Goal: Check status: Check status

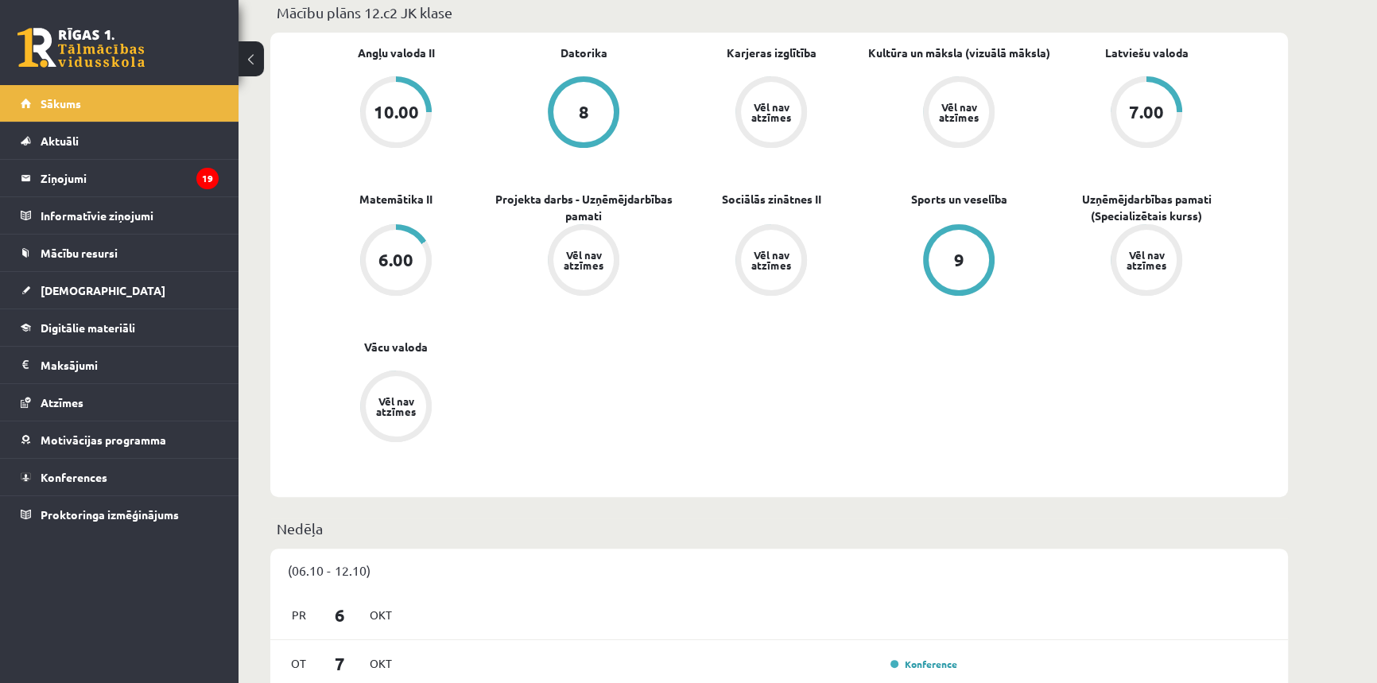
scroll to position [963, 0]
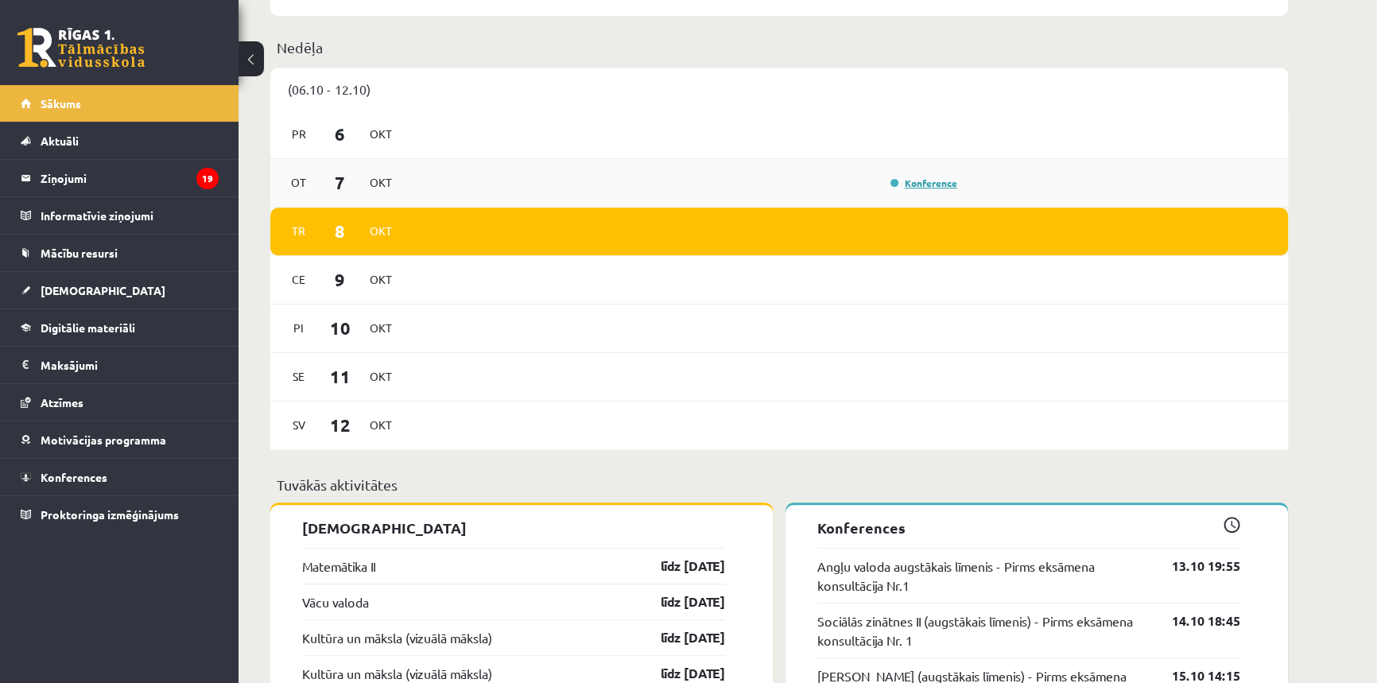
click at [931, 184] on link "Konference" at bounding box center [924, 183] width 67 height 13
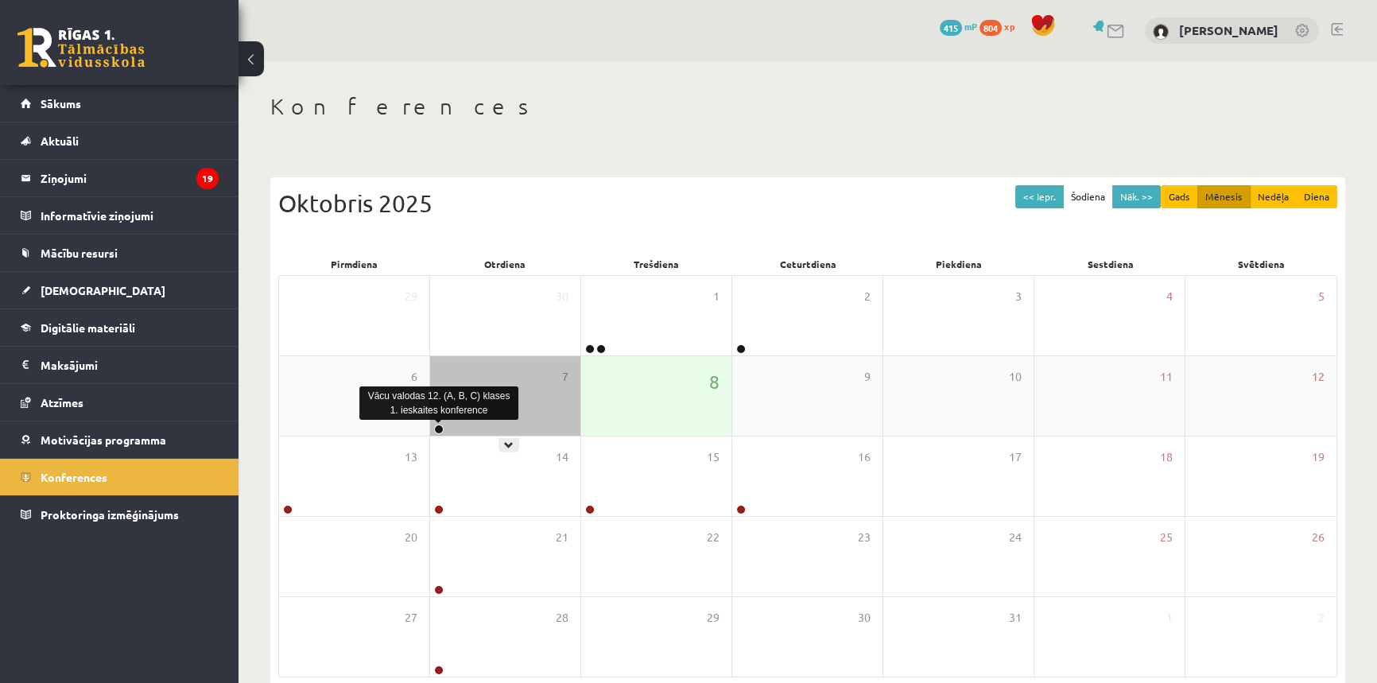
click at [436, 425] on link at bounding box center [439, 430] width 10 height 10
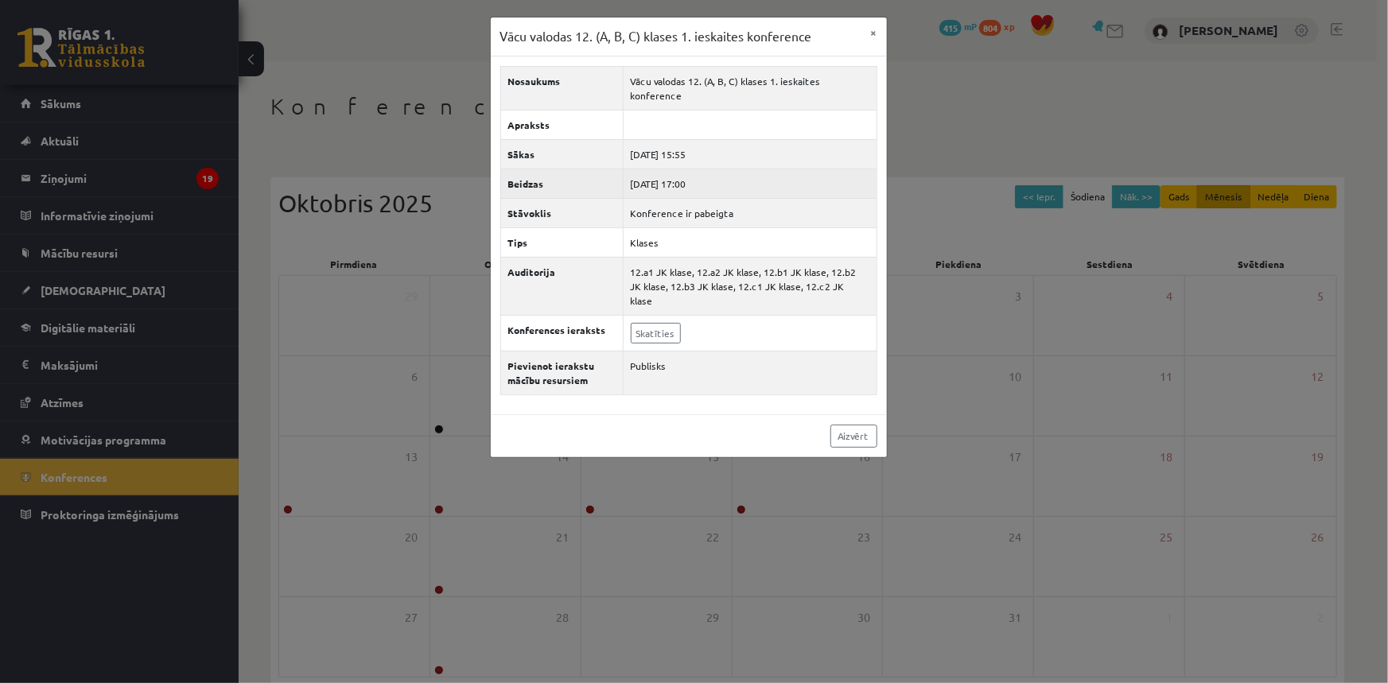
drag, startPoint x: 692, startPoint y: 137, endPoint x: 872, endPoint y: 169, distance: 183.4
click at [790, 153] on tbody "Nosaukums Vācu valodas 12. (A, B, C) klases 1. ieskaites konference Apraksts Sā…" at bounding box center [688, 230] width 376 height 328
click at [956, 110] on div "Vācu valodas 12. (A, B, C) klases 1. ieskaites konference × Nosaukums Vācu valo…" at bounding box center [694, 341] width 1388 height 683
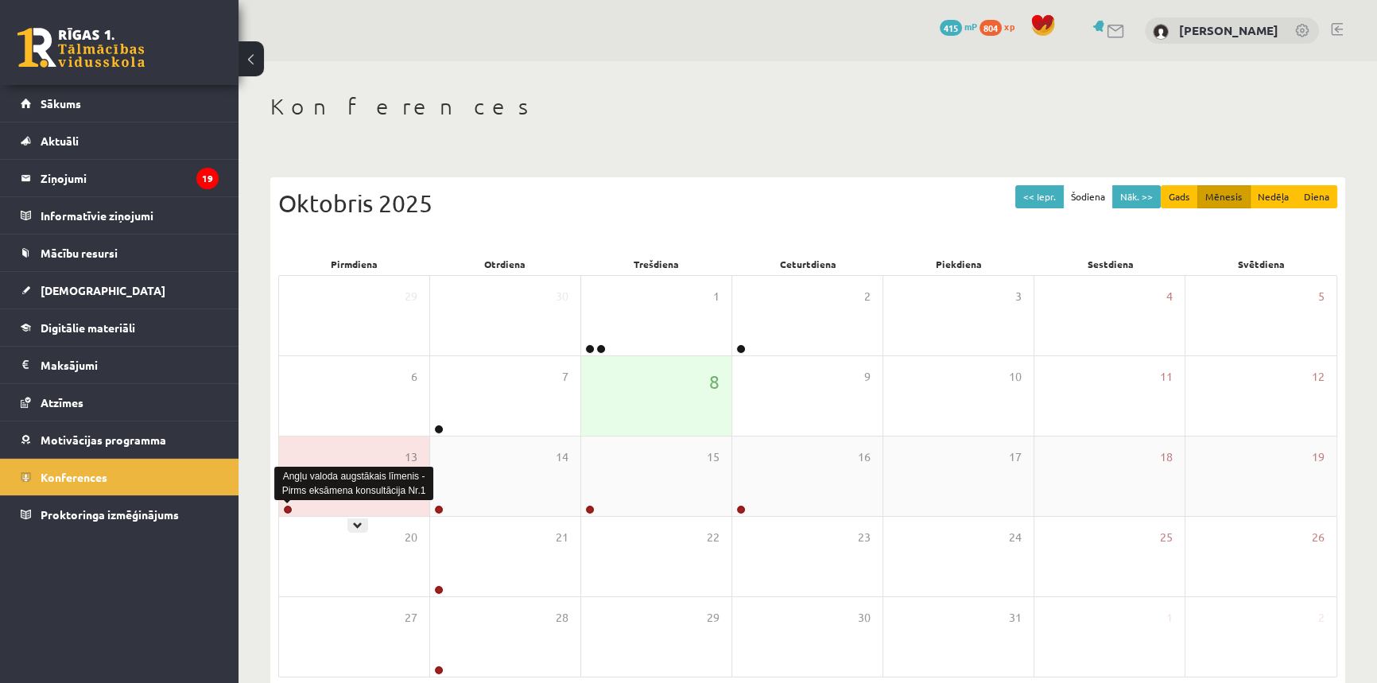
click at [285, 509] on link at bounding box center [288, 510] width 10 height 10
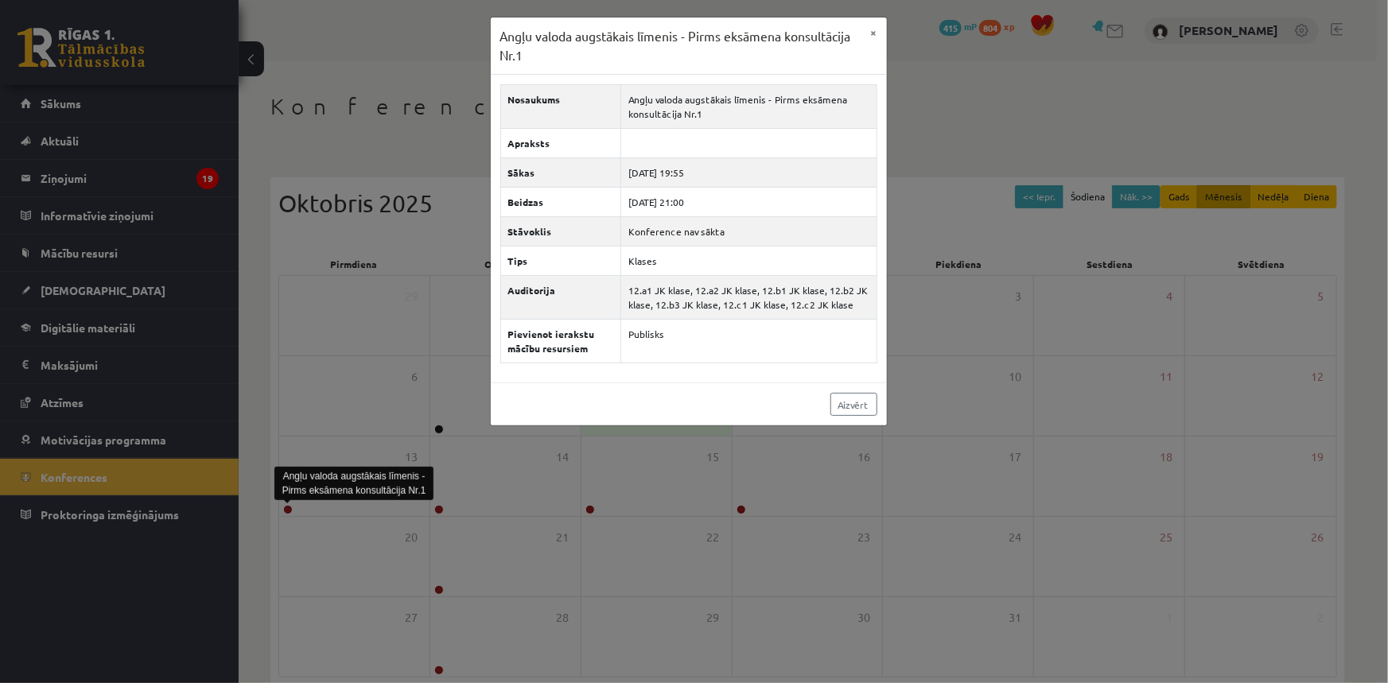
drag, startPoint x: 580, startPoint y: 21, endPoint x: 595, endPoint y: 36, distance: 20.2
click at [586, 28] on div "Angļu valoda augstākais līmenis - Pirms eksāmena konsultācija Nr.1 ×" at bounding box center [689, 45] width 396 height 57
click at [596, 36] on h3 "Angļu valoda augstākais līmenis - Pirms eksāmena konsultācija Nr.1" at bounding box center [680, 45] width 361 height 37
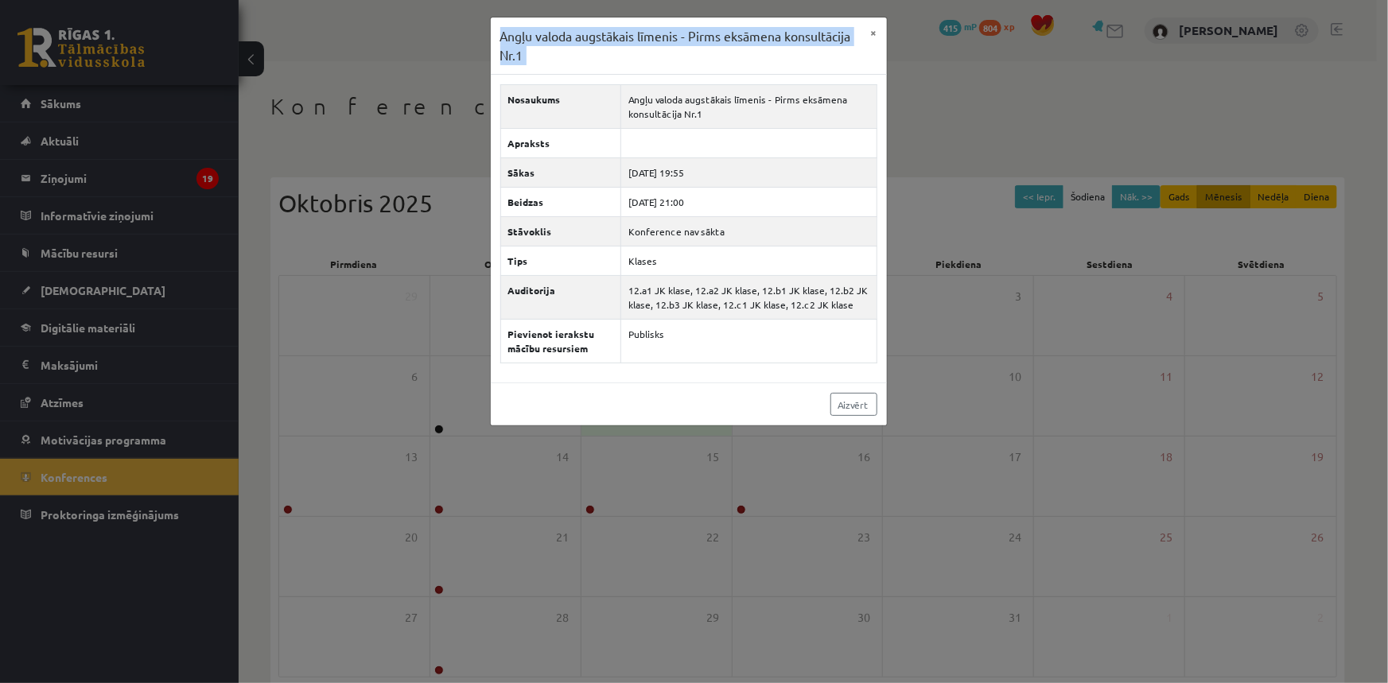
drag, startPoint x: 596, startPoint y: 36, endPoint x: 589, endPoint y: 49, distance: 15.3
click at [593, 42] on h3 "Angļu valoda augstākais līmenis - Pirms eksāmena konsultācija Nr.1" at bounding box center [680, 45] width 361 height 37
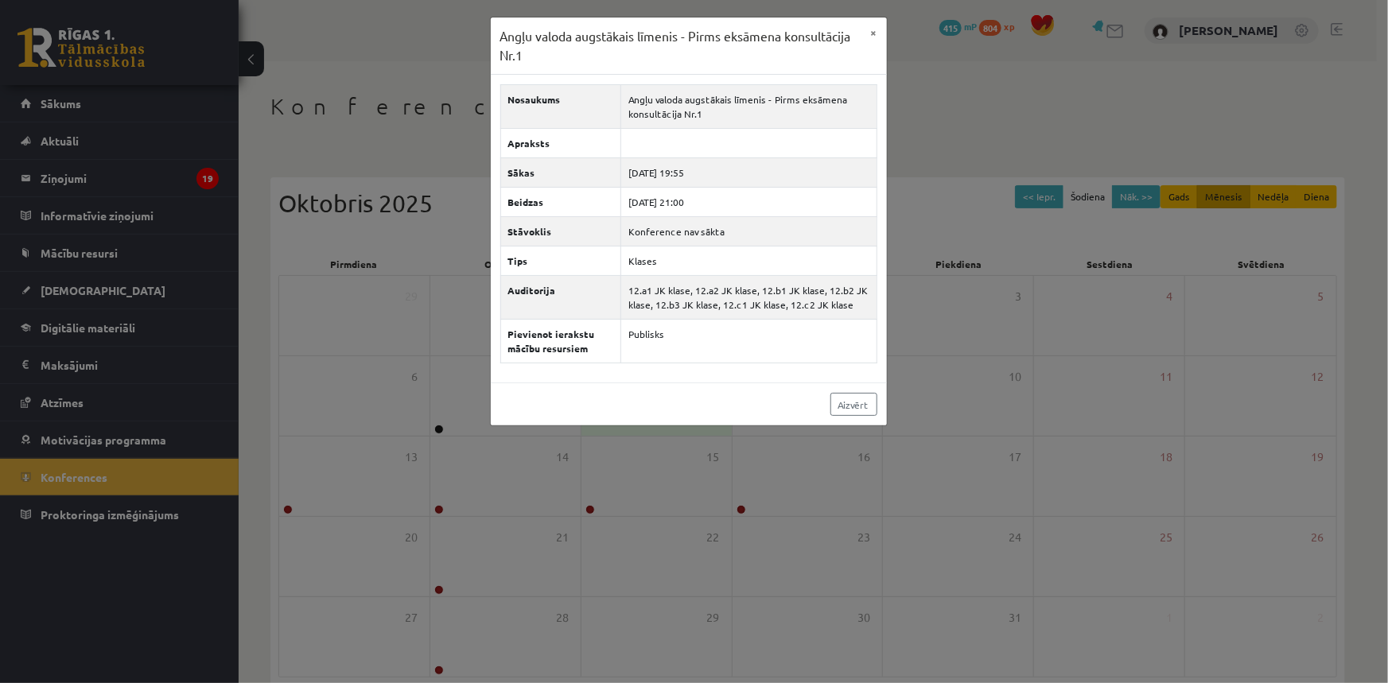
click at [445, 103] on div "Angļu valoda augstākais līmenis - Pirms eksāmena konsultācija Nr.1 × Nosaukums …" at bounding box center [694, 341] width 1388 height 683
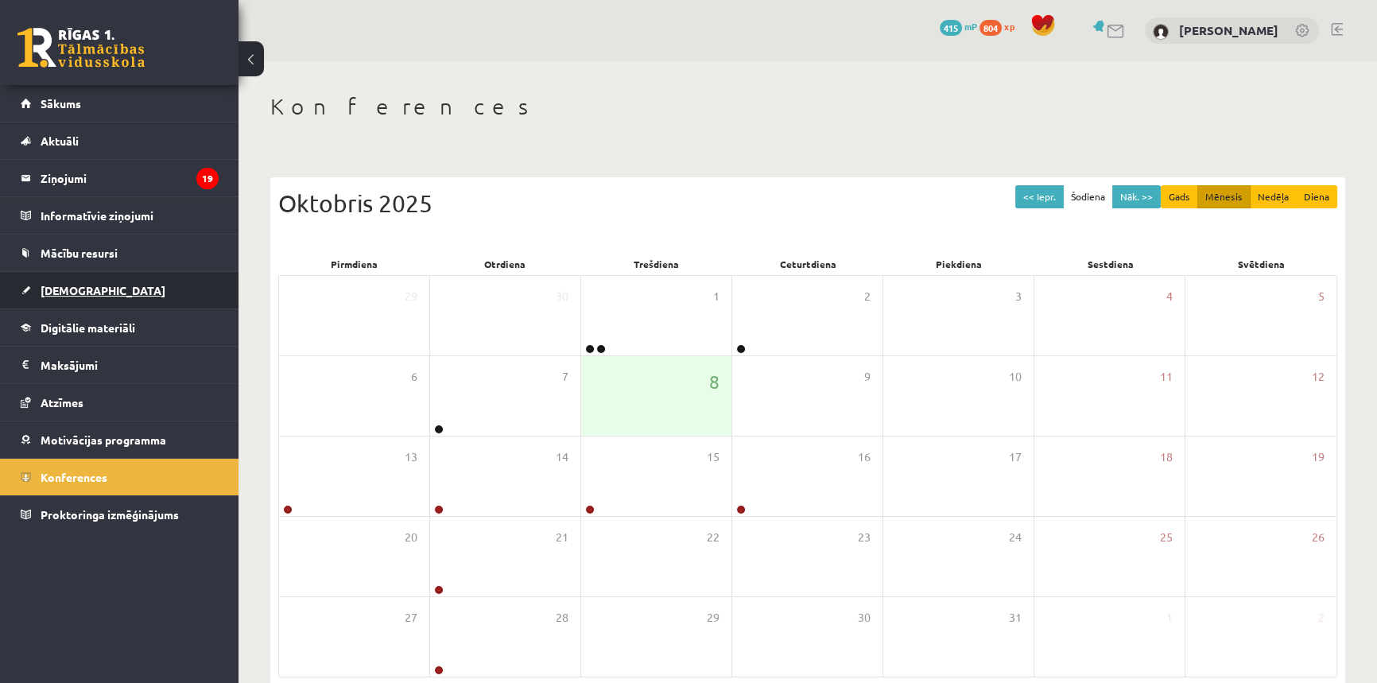
click at [107, 289] on link "[DEMOGRAPHIC_DATA]" at bounding box center [120, 290] width 198 height 37
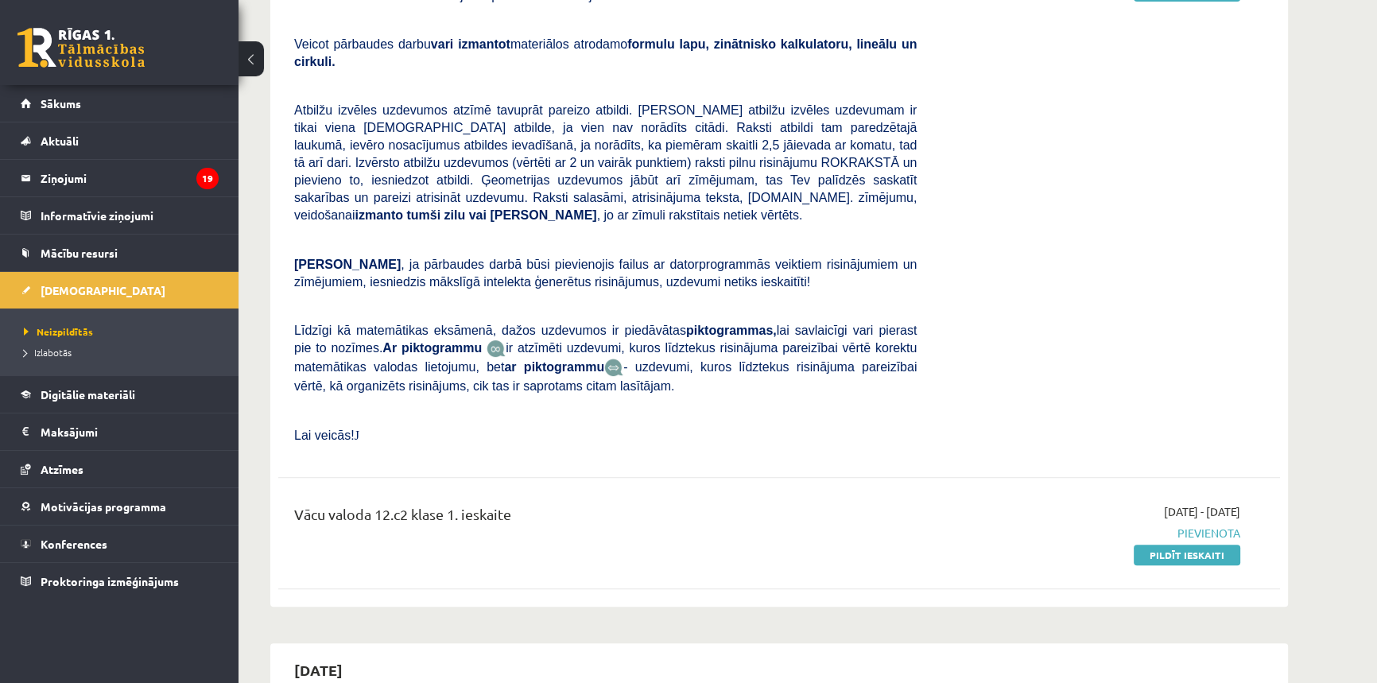
scroll to position [385, 0]
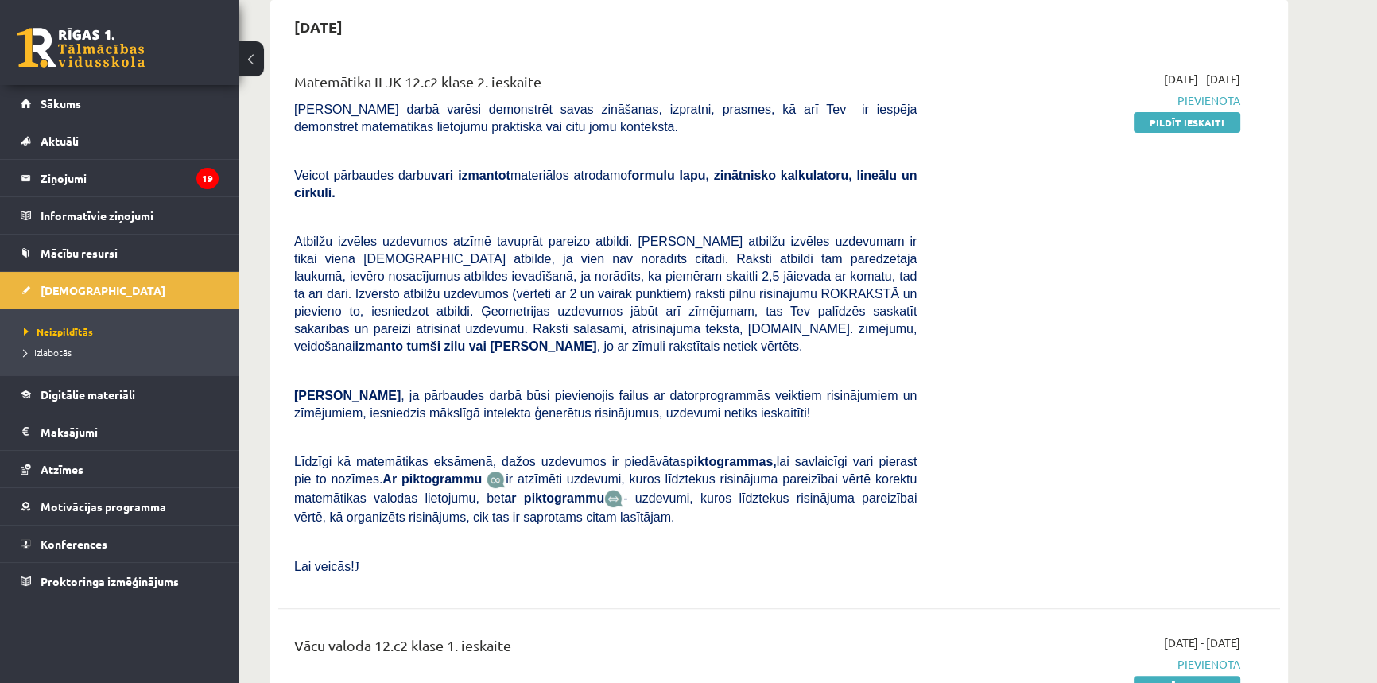
click at [493, 635] on div "Vācu valoda 12.c2 klase 1. ieskaite" at bounding box center [605, 649] width 623 height 29
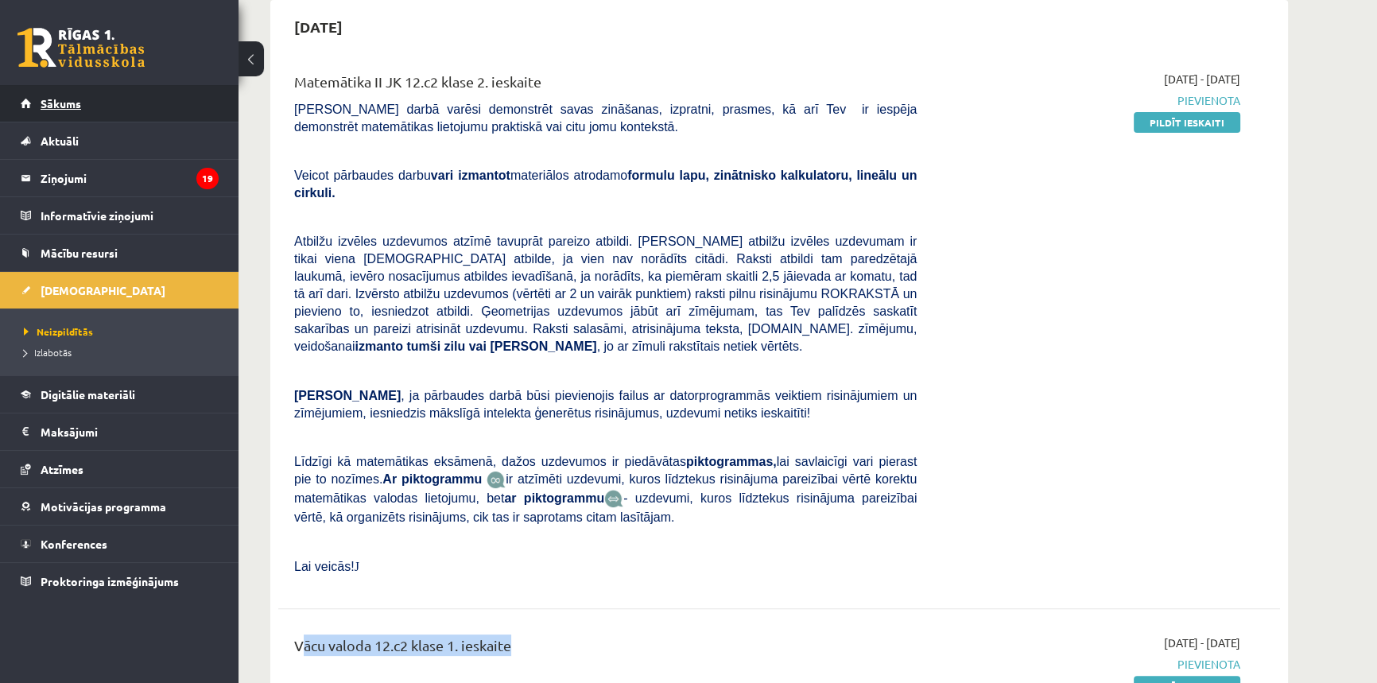
click at [80, 111] on link "Sākums" at bounding box center [120, 103] width 198 height 37
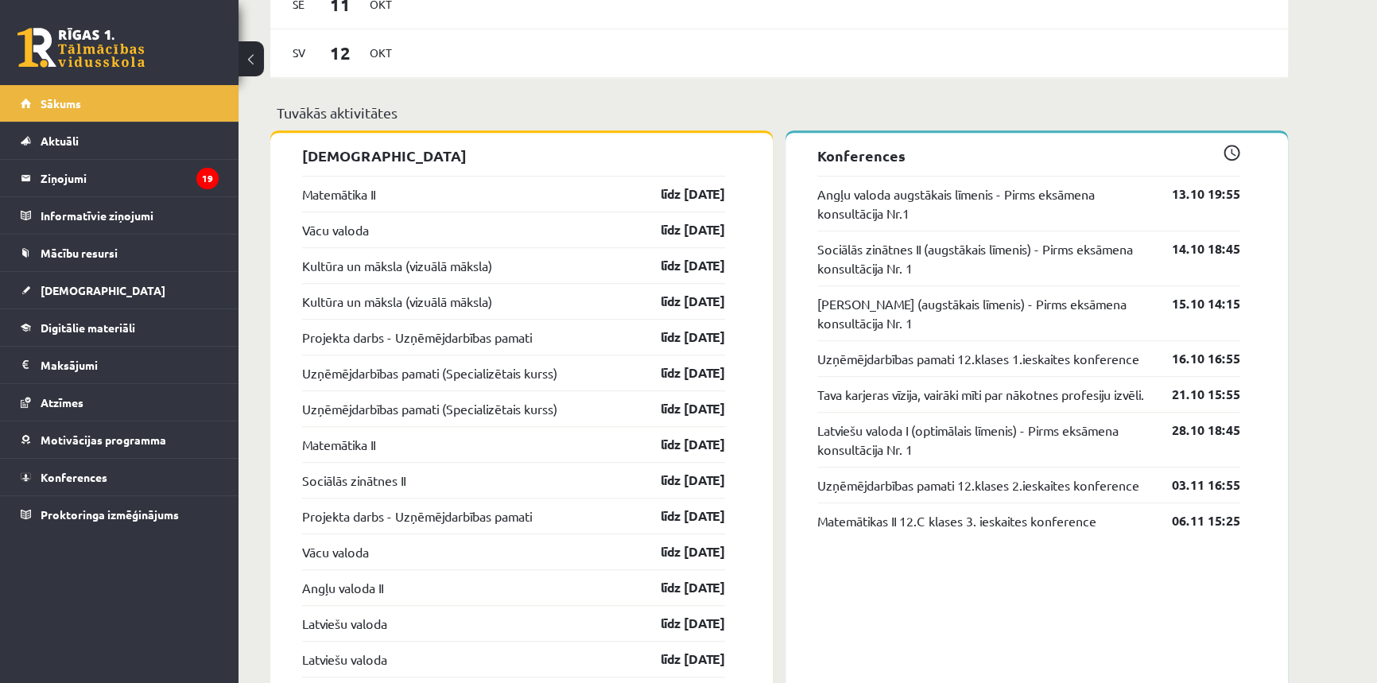
scroll to position [1446, 0]
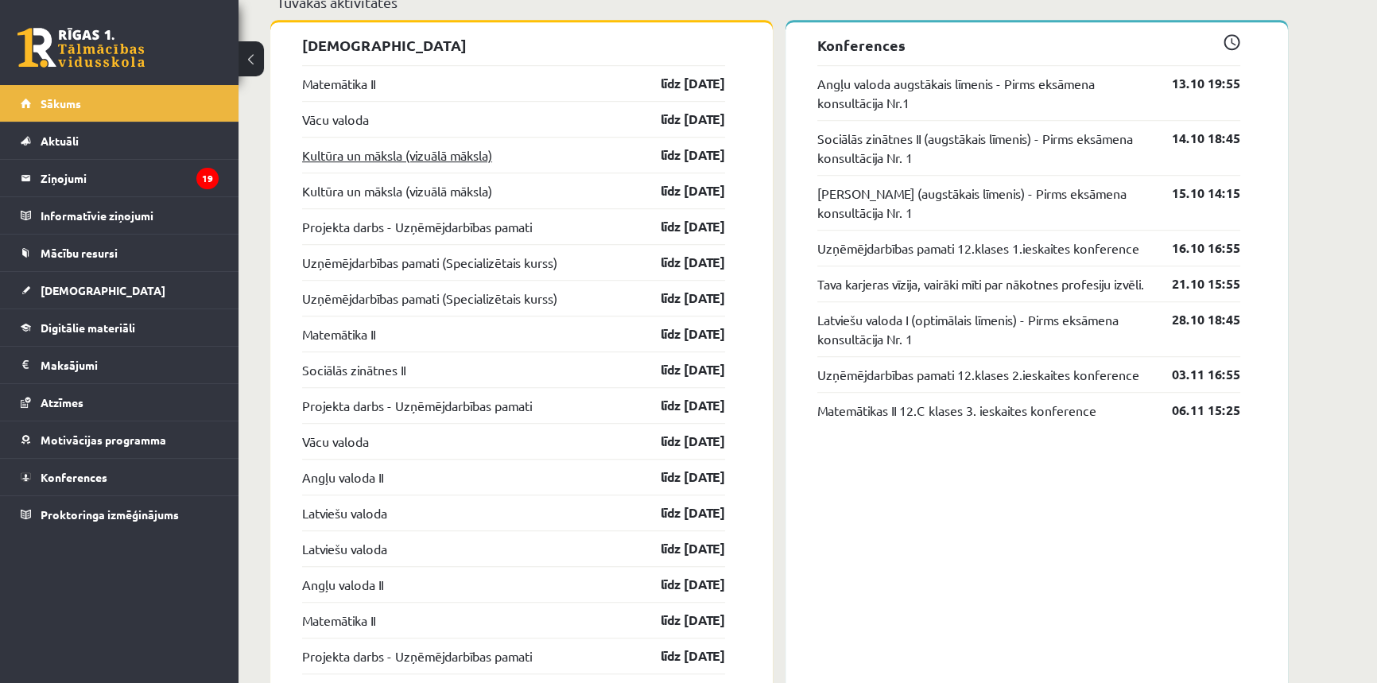
click at [357, 157] on link "Kultūra un māksla (vizuālā māksla)" at bounding box center [397, 155] width 190 height 19
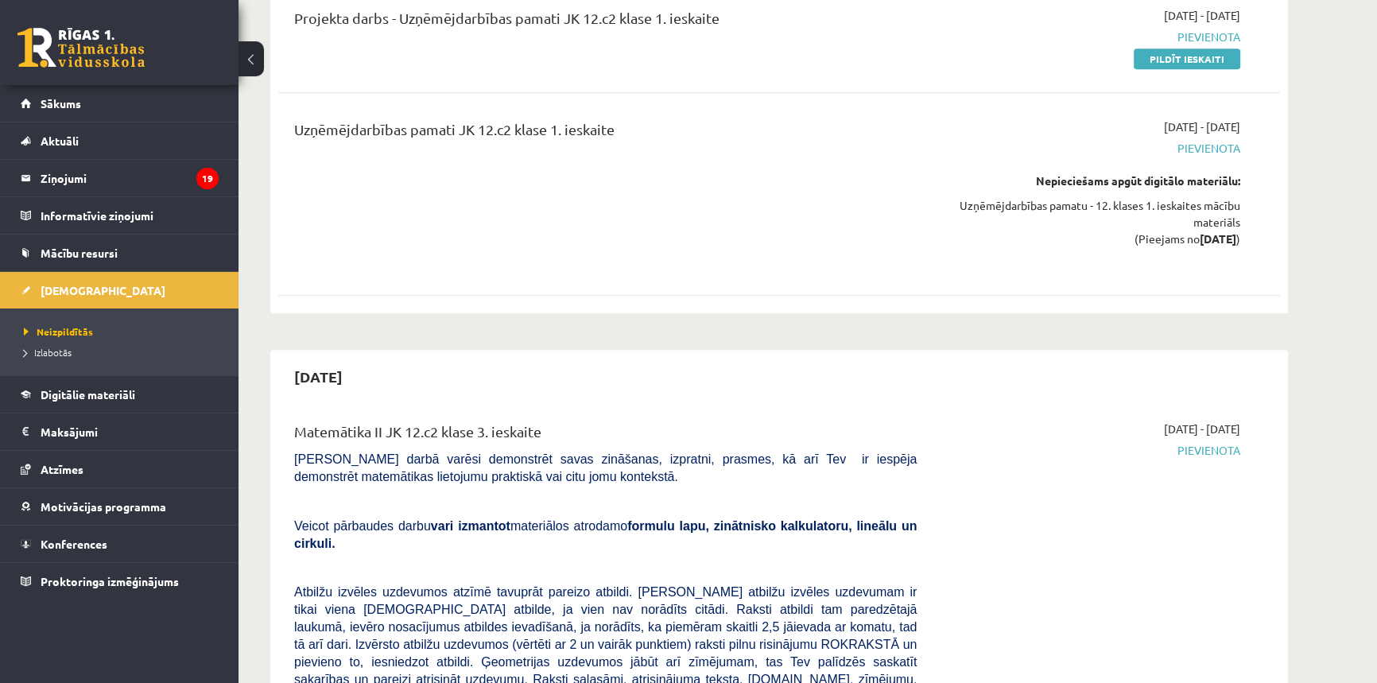
scroll to position [963, 0]
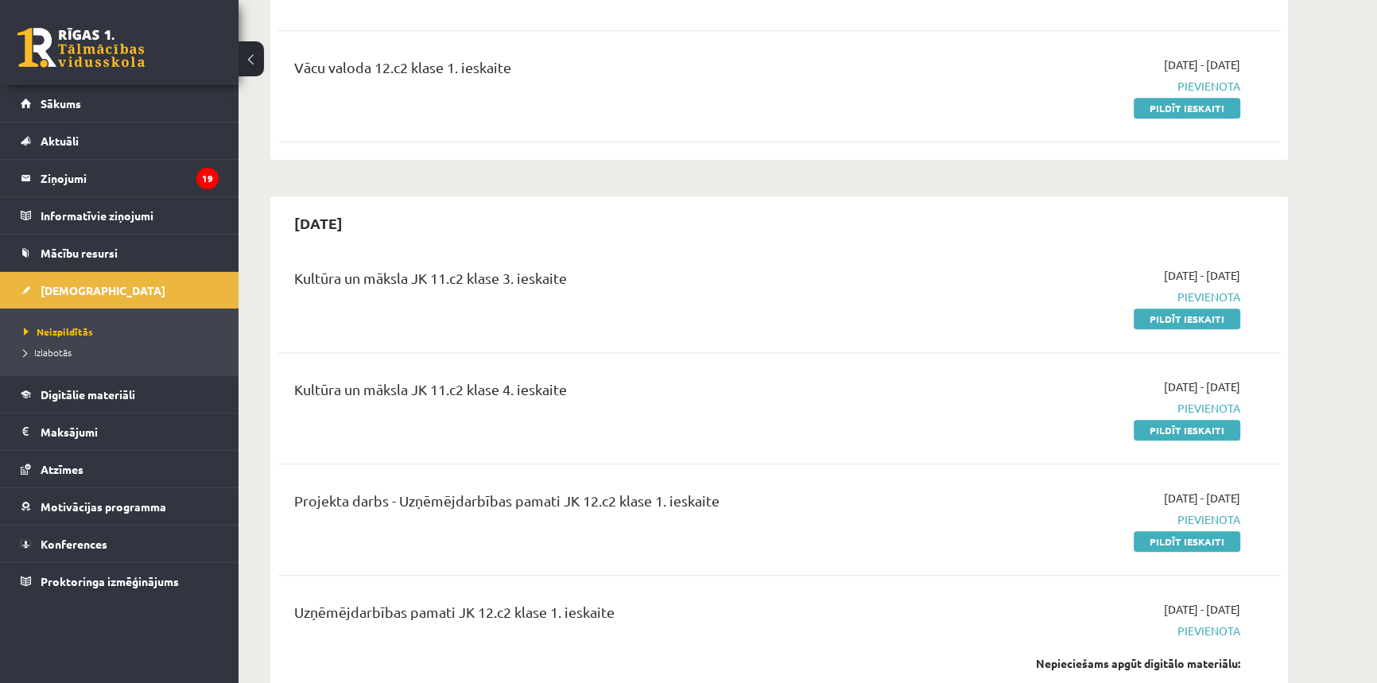
drag, startPoint x: 375, startPoint y: 255, endPoint x: 584, endPoint y: 279, distance: 211.3
click at [606, 267] on div "Kultūra un māksla JK 11.c2 klase 3. ieskaite" at bounding box center [605, 297] width 646 height 60
drag, startPoint x: 288, startPoint y: 355, endPoint x: 564, endPoint y: 358, distance: 276.0
click at [564, 379] on div "Kultūra un māksla JK 11.c2 klase 4. ieskaite" at bounding box center [605, 409] width 646 height 60
click at [588, 403] on div "Kultūra un māksla JK 11.c2 klase 4. ieskaite [DATE] - [DATE] [GEOGRAPHIC_DATA] …" at bounding box center [779, 408] width 1002 height 91
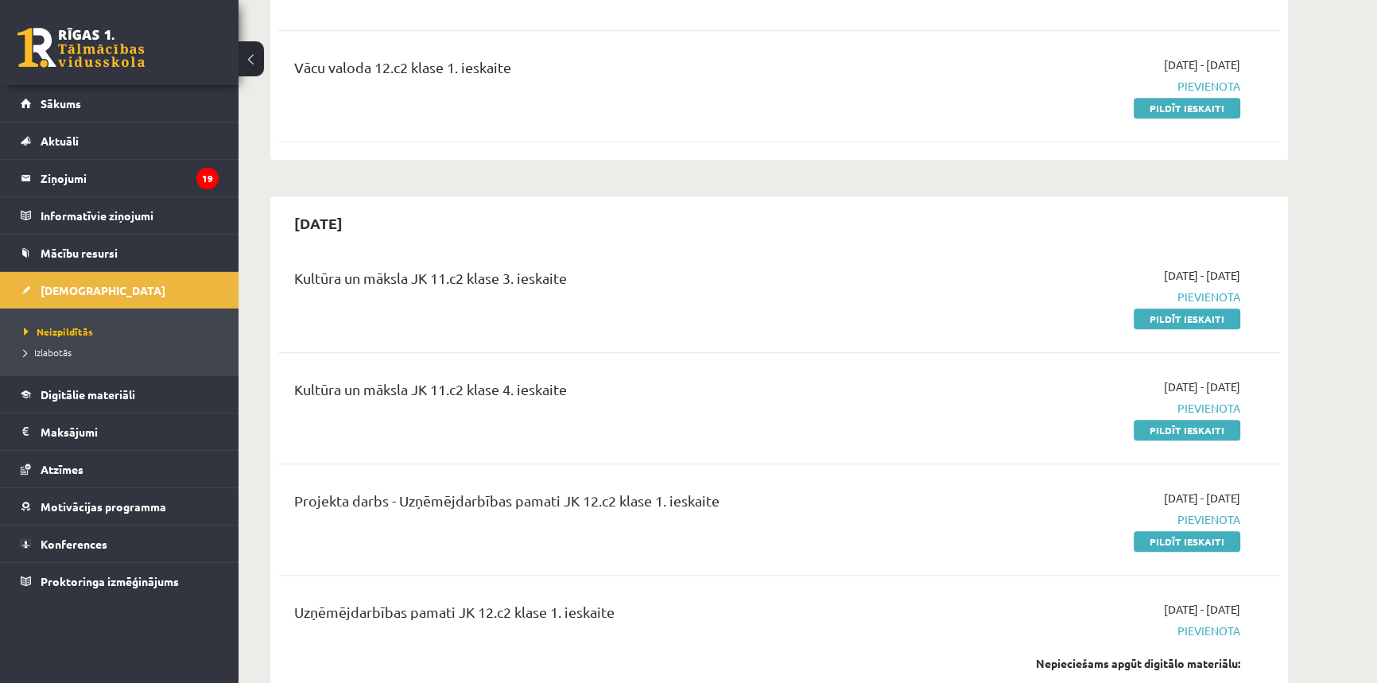
click at [534, 490] on div "Projekta darbs - Uzņēmējdarbības pamati JK 12.c2 klase 1. ieskaite" at bounding box center [605, 504] width 623 height 29
click at [530, 490] on div "Projekta darbs - Uzņēmējdarbības pamati JK 12.c2 klase 1. ieskaite" at bounding box center [605, 504] width 623 height 29
click at [531, 490] on div "Projekta darbs - Uzņēmējdarbības pamati JK 12.c2 klase 1. ieskaite" at bounding box center [605, 504] width 623 height 29
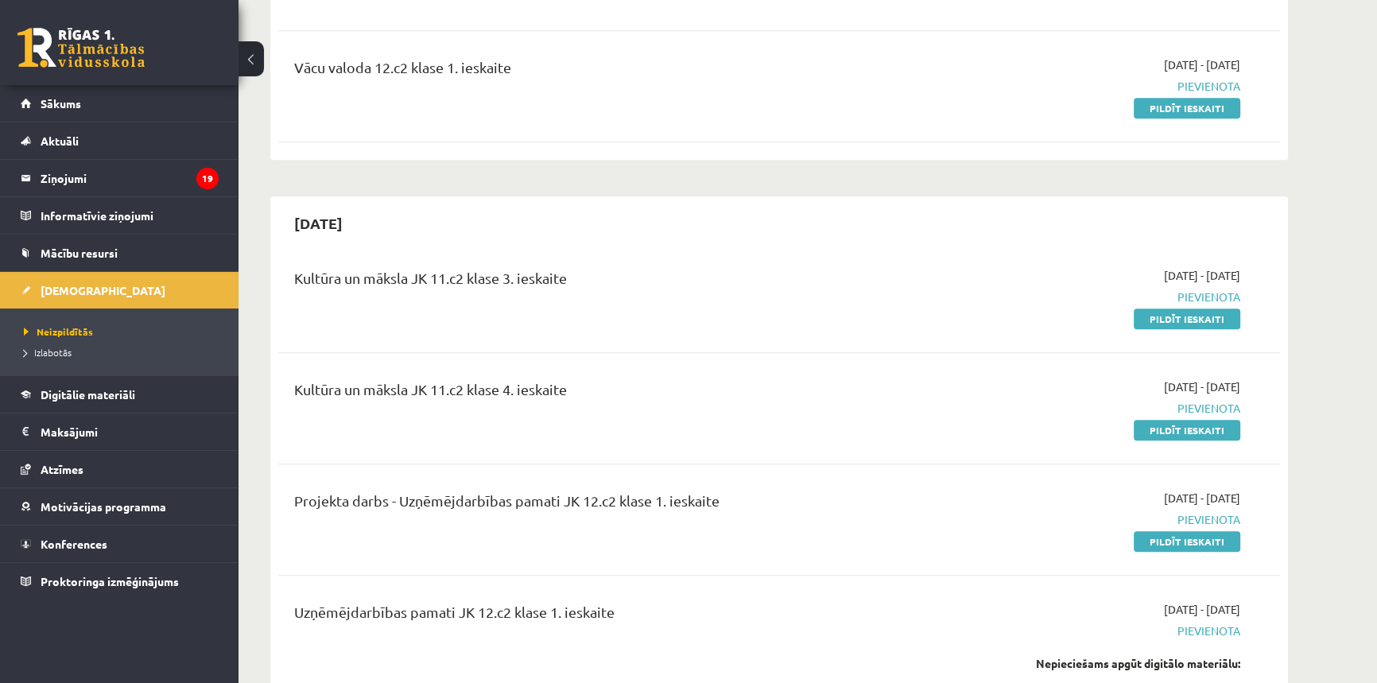
click at [500, 379] on div "Kultūra un māksla JK 11.c2 klase 4. ieskaite" at bounding box center [605, 393] width 623 height 29
click at [507, 379] on div "Kultūra un māksla JK 11.c2 klase 4. ieskaite" at bounding box center [605, 393] width 623 height 29
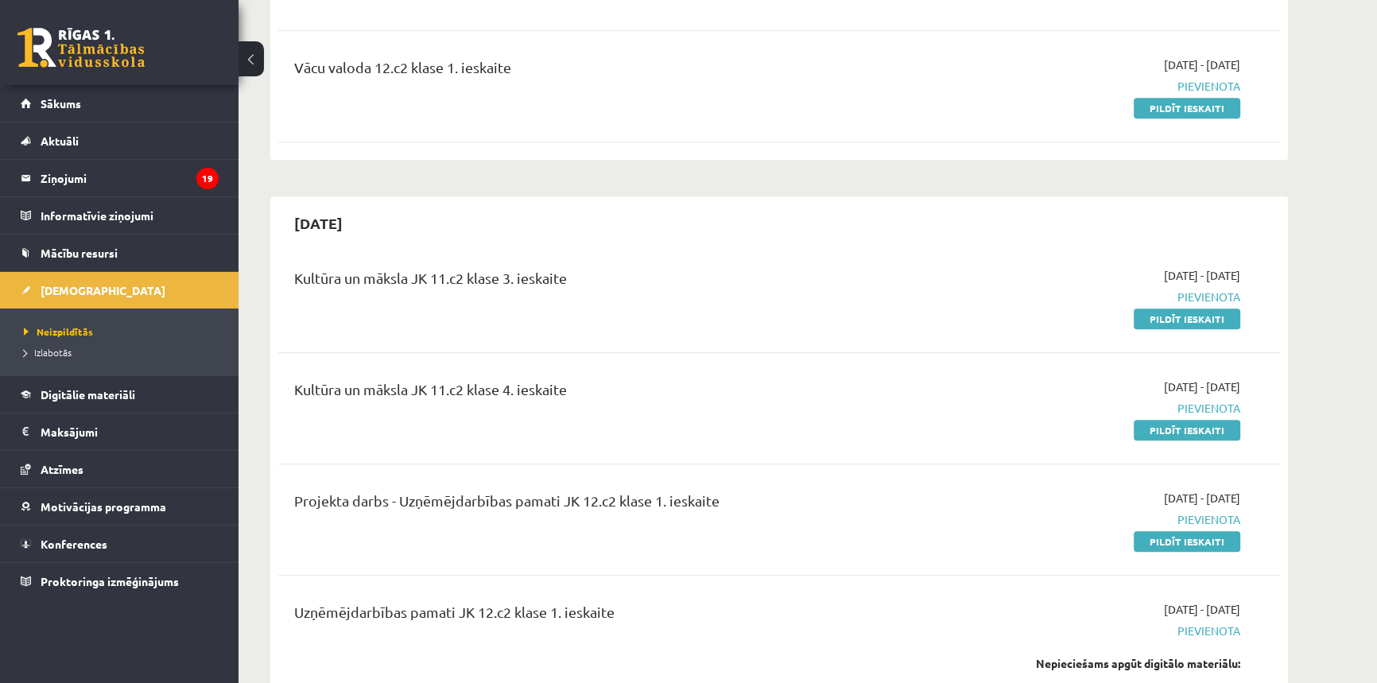
click at [462, 214] on div "[DATE] Kultūra un māksla JK 11.c2 klase 3. ieskaite [DATE] - [DATE] [GEOGRAPHIC…" at bounding box center [779, 496] width 1018 height 600
click at [462, 251] on div "Kultūra un māksla JK 11.c2 klase 3. ieskaite [DATE] - [DATE] [GEOGRAPHIC_DATA] …" at bounding box center [779, 296] width 1002 height 91
